Goal: Transaction & Acquisition: Purchase product/service

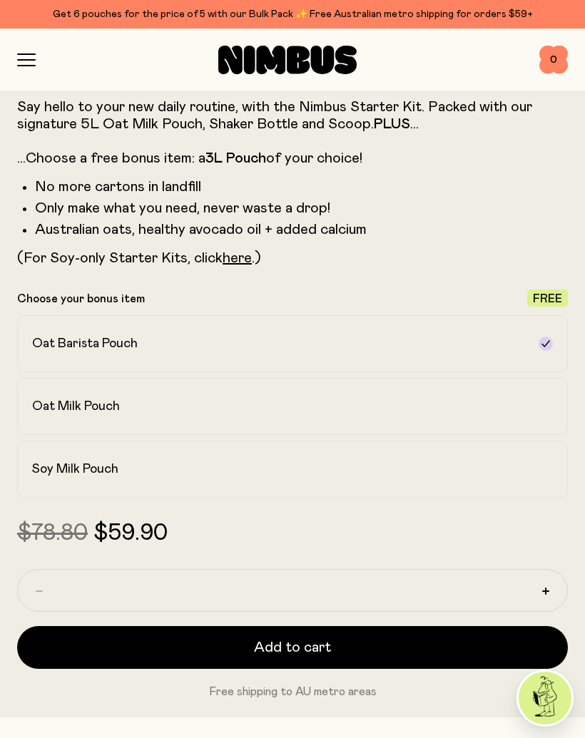
scroll to position [676, 0]
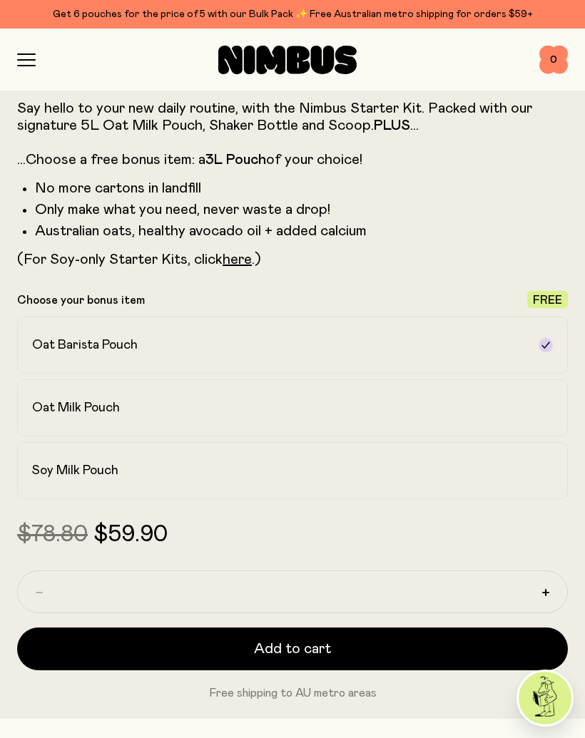
click at [98, 469] on h2 "Soy Milk Pouch" at bounding box center [75, 470] width 86 height 17
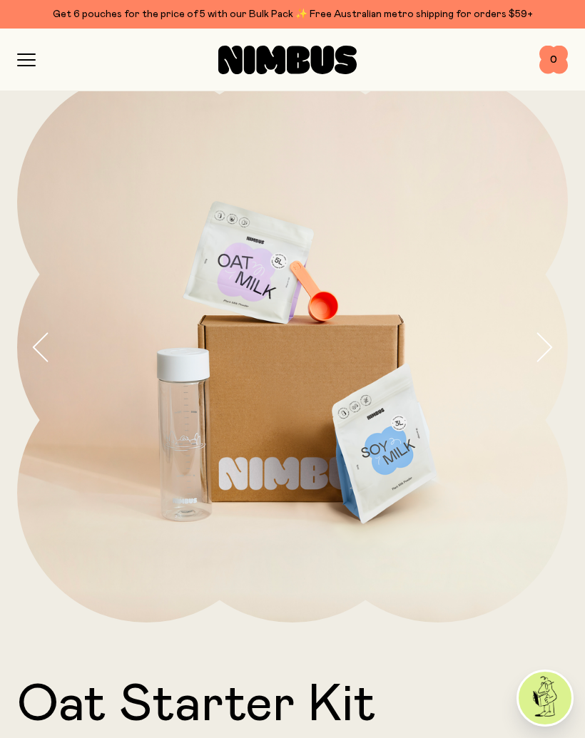
scroll to position [0, 0]
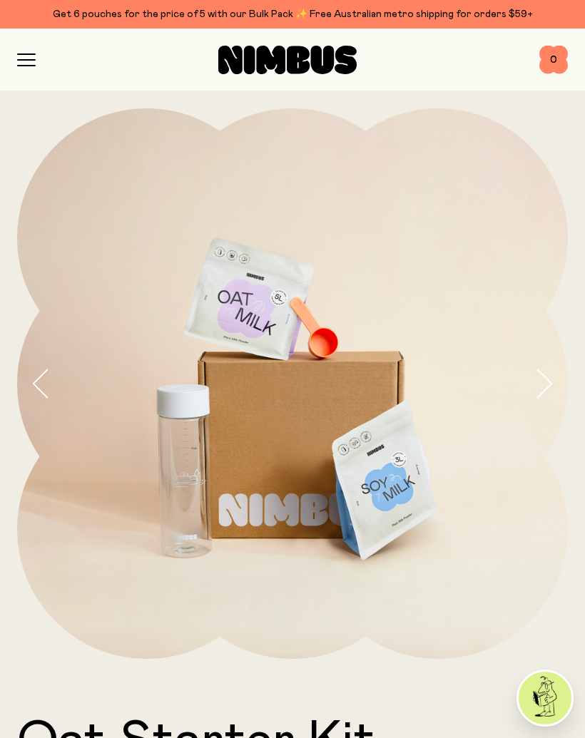
click at [27, 63] on icon "button" at bounding box center [26, 59] width 19 height 13
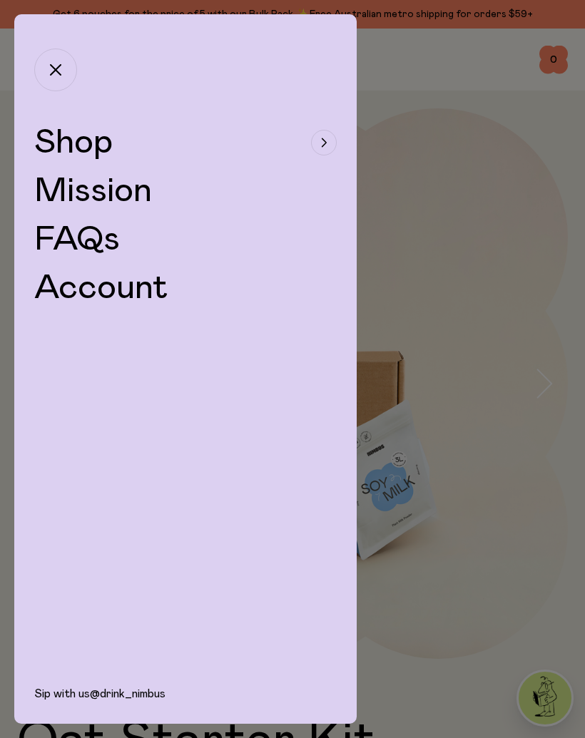
click at [86, 143] on span "Shop" at bounding box center [73, 143] width 78 height 34
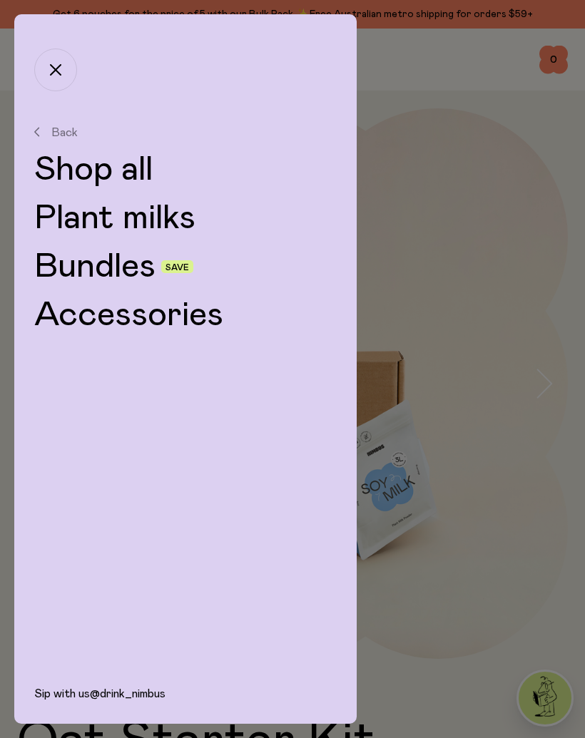
click at [112, 220] on link "Plant milks" at bounding box center [185, 218] width 302 height 34
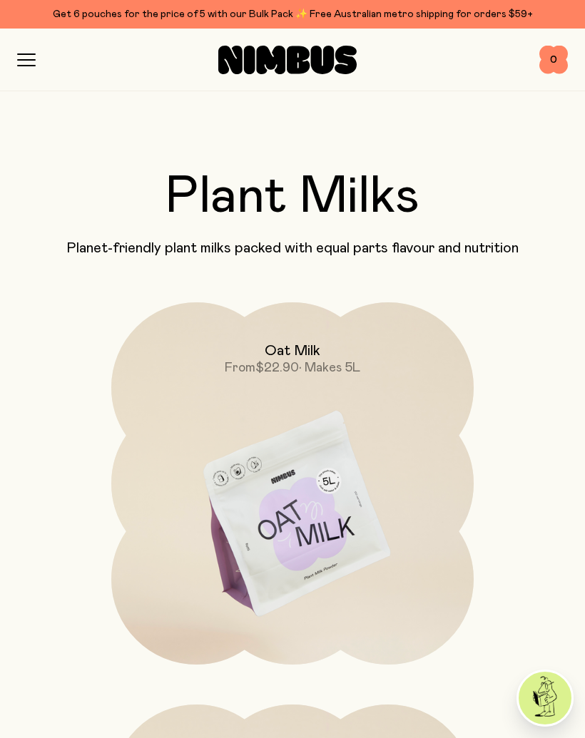
click at [34, 57] on icon "button" at bounding box center [26, 59] width 19 height 13
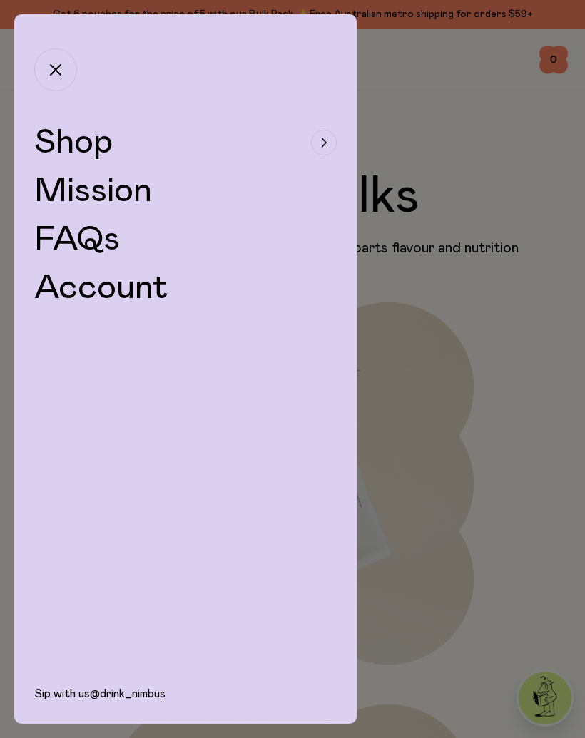
click at [78, 144] on span "Shop" at bounding box center [73, 143] width 78 height 34
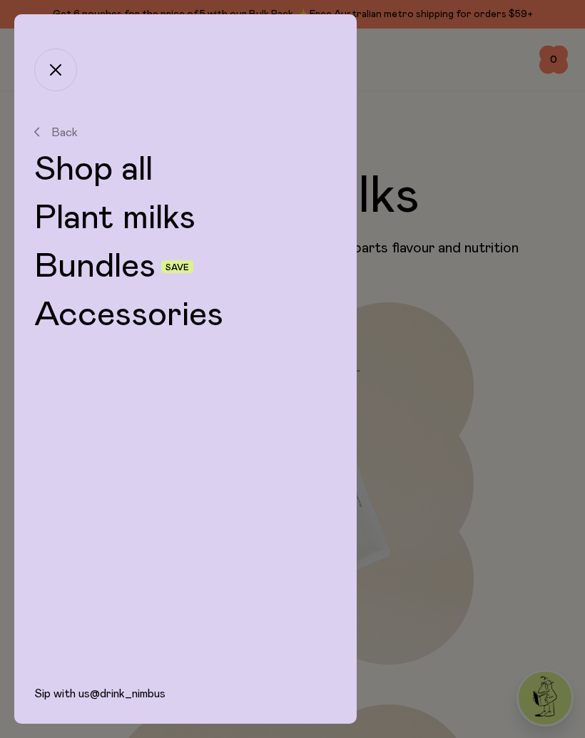
click at [103, 268] on link "Bundles" at bounding box center [94, 267] width 121 height 34
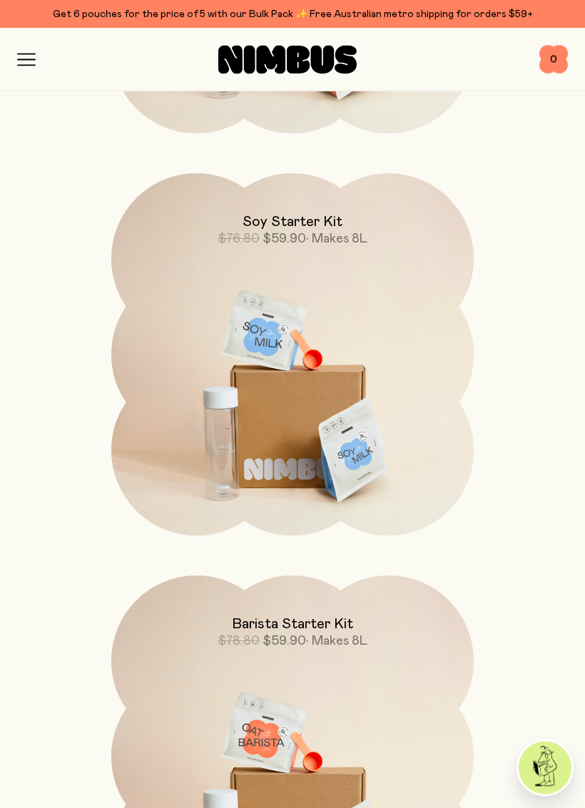
scroll to position [531, 0]
click at [230, 404] on img at bounding box center [292, 386] width 362 height 426
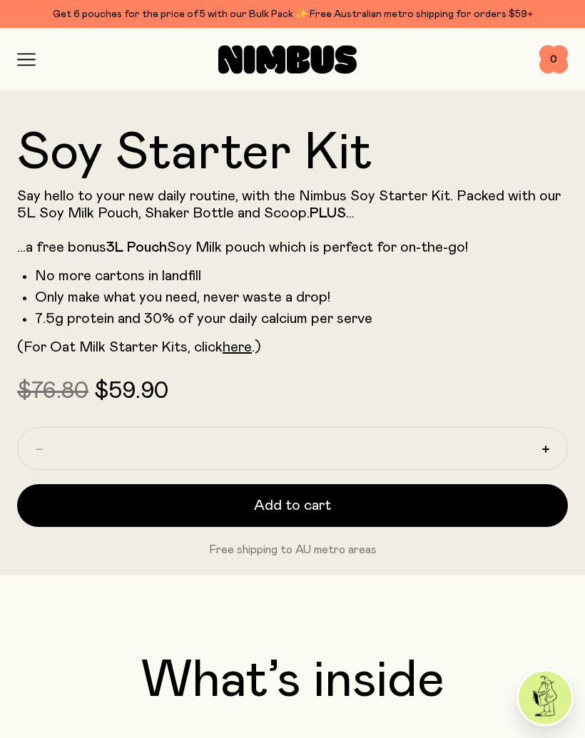
scroll to position [587, 0]
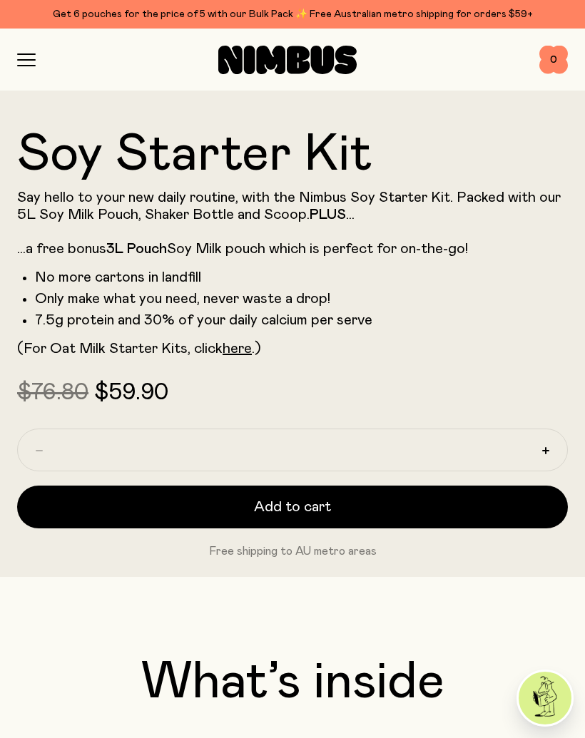
click at [165, 505] on button "Add to cart" at bounding box center [292, 507] width 551 height 43
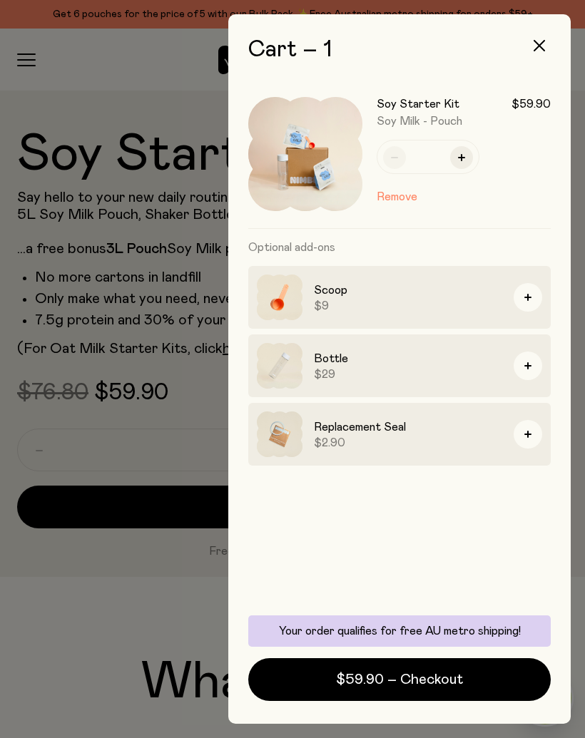
click at [351, 675] on span "$59.90 – Checkout" at bounding box center [399, 680] width 127 height 20
